Goal: Transaction & Acquisition: Book appointment/travel/reservation

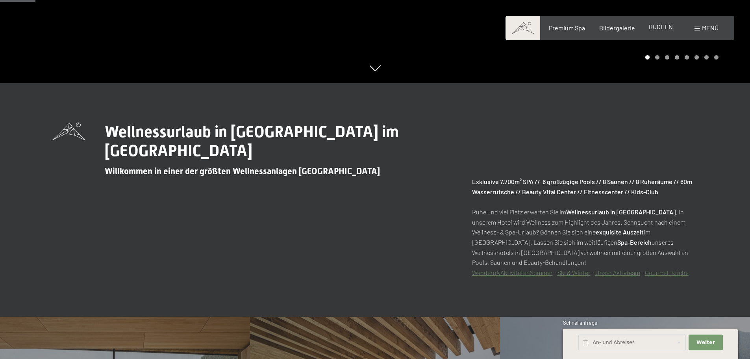
click at [666, 29] on span "BUCHEN" at bounding box center [661, 26] width 24 height 7
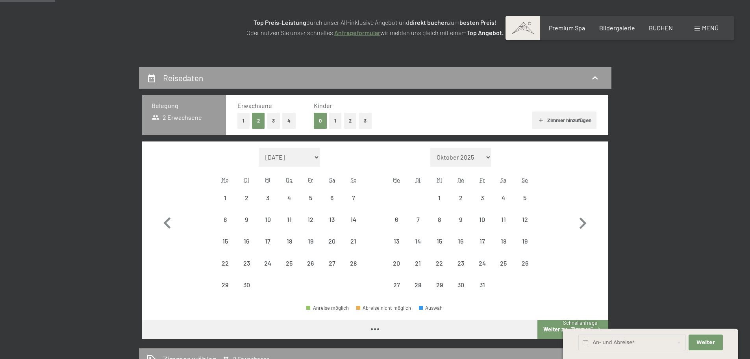
scroll to position [118, 0]
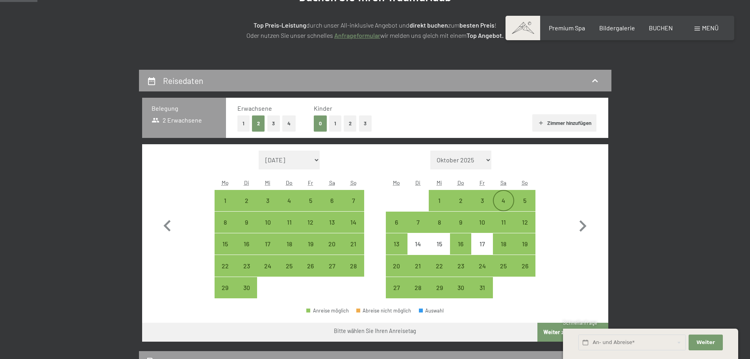
click at [506, 203] on div "4" at bounding box center [504, 207] width 20 height 20
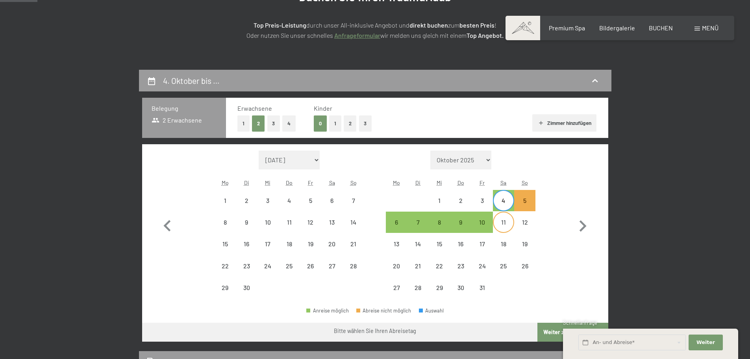
click at [505, 223] on div "11" at bounding box center [504, 229] width 20 height 20
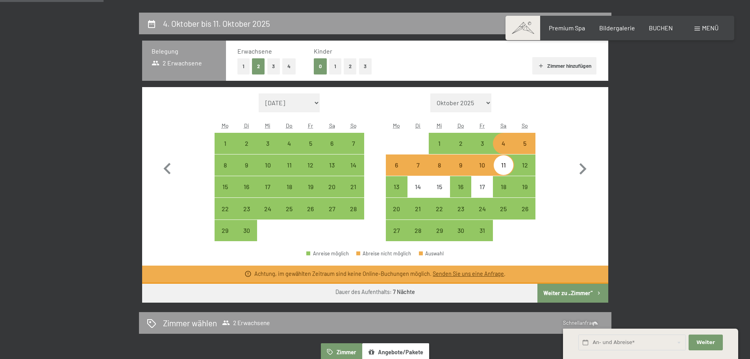
scroll to position [236, 0]
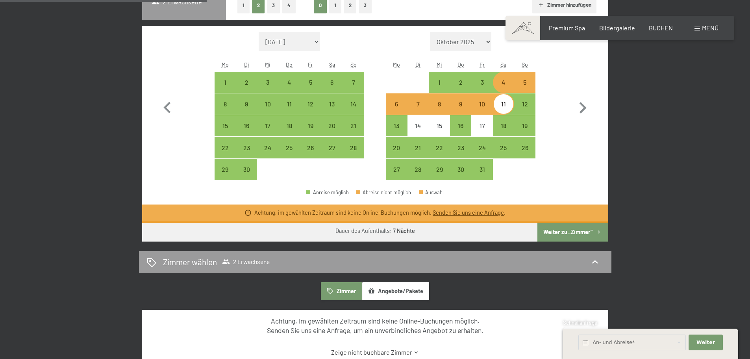
click at [582, 233] on button "Weiter zu „Zimmer“" at bounding box center [572, 231] width 70 height 19
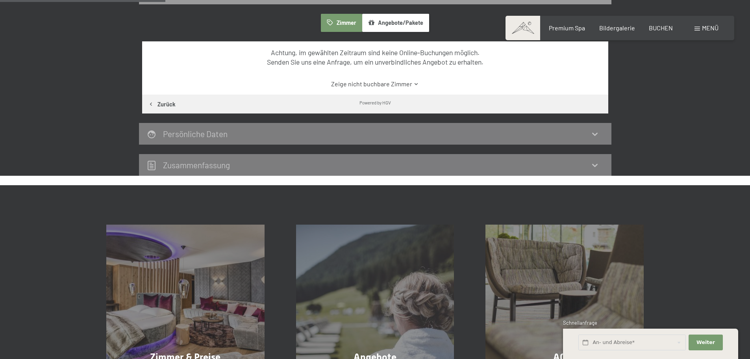
scroll to position [188, 0]
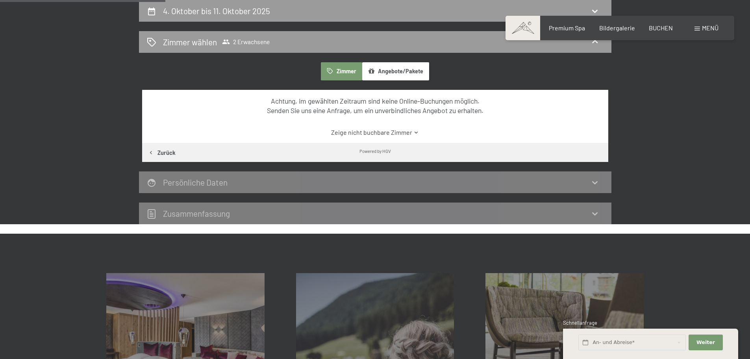
click at [397, 77] on button "Angebote/Pakete" at bounding box center [395, 71] width 67 height 18
click at [350, 69] on button "Zimmer" at bounding box center [341, 71] width 41 height 18
